Goal: Task Accomplishment & Management: Use online tool/utility

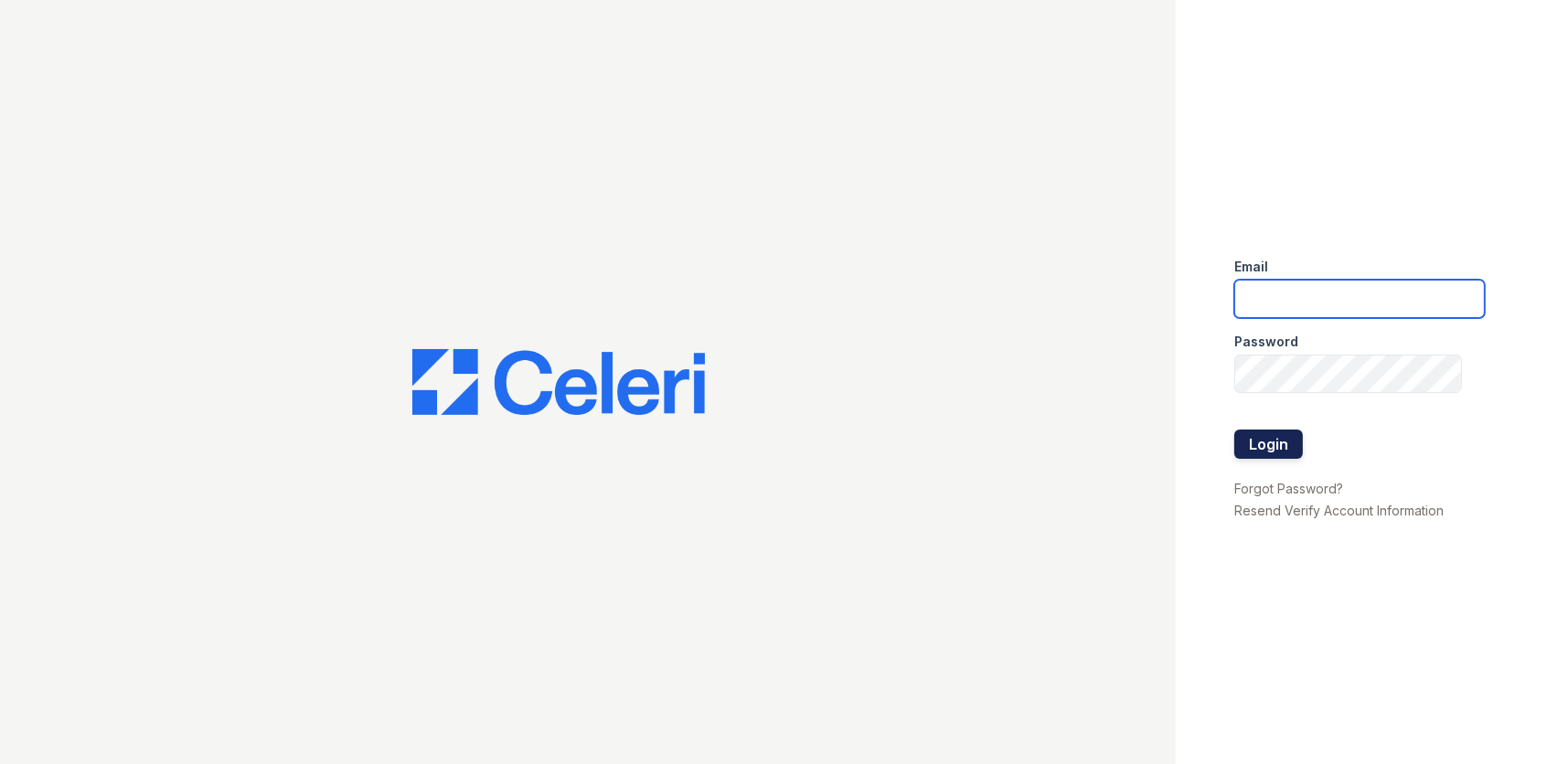
type input "[DOMAIN_NAME][EMAIL_ADDRESS][DOMAIN_NAME]"
click at [1263, 445] on button "Login" at bounding box center [1269, 445] width 69 height 30
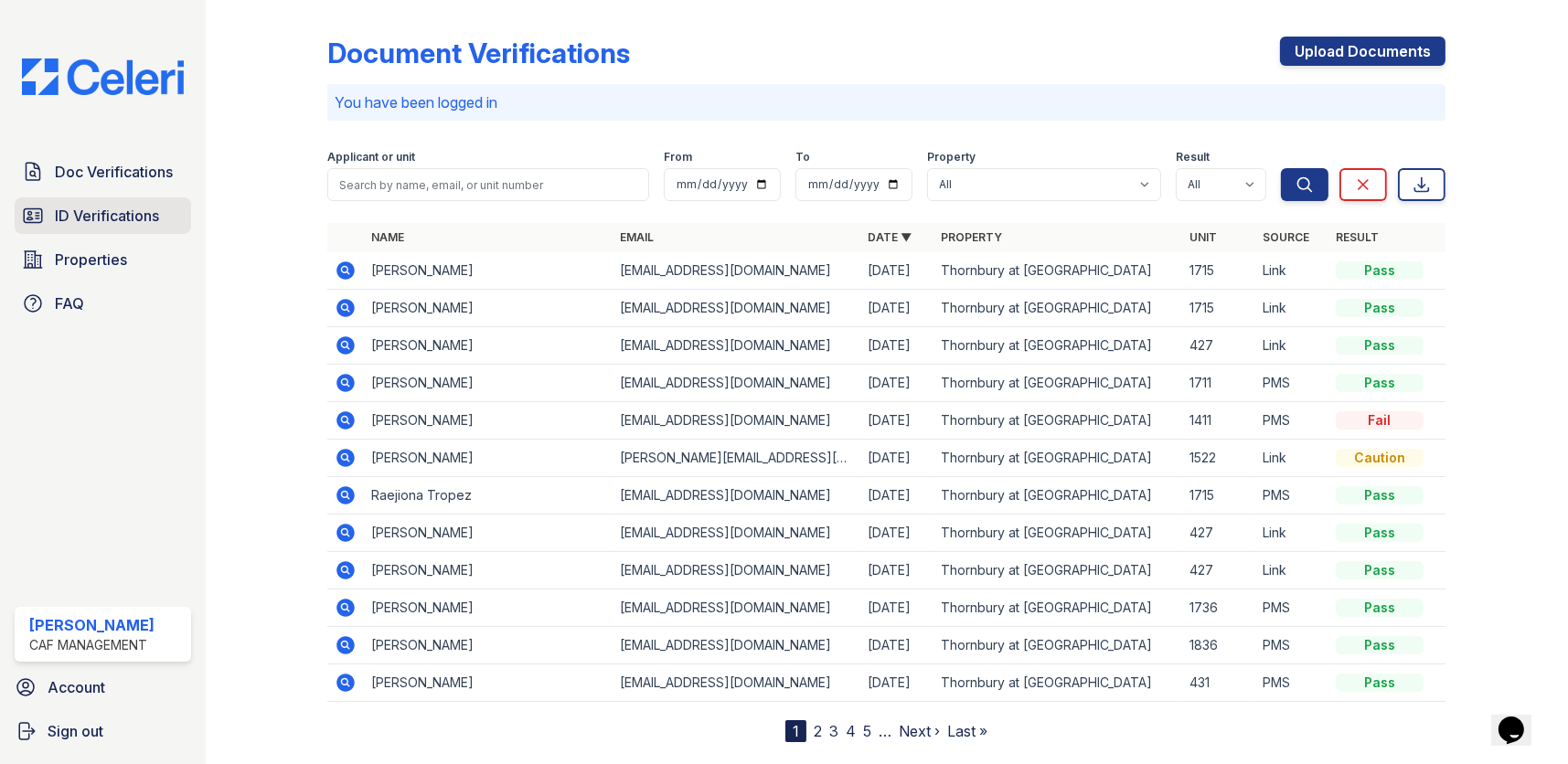
click at [127, 213] on span "ID Verifications" at bounding box center [107, 216] width 105 height 22
